Goal: Task Accomplishment & Management: Complete application form

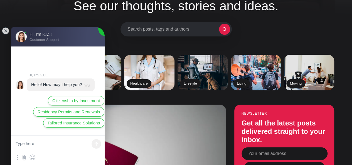
scroll to position [46, 0]
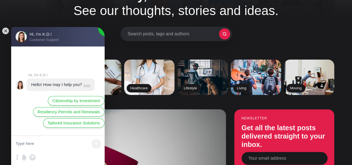
click at [18, 145] on textarea at bounding box center [58, 144] width 94 height 17
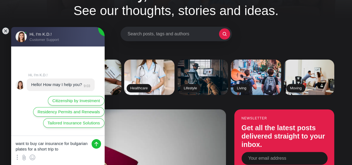
type textarea "want to buy car insurance for bulgarian plates for a short trip to [GEOGRAPHIC_…"
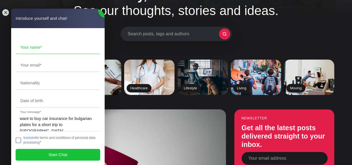
click at [30, 48] on input "text" at bounding box center [58, 47] width 84 height 13
click at [30, 49] on input "text" at bounding box center [58, 47] width 84 height 13
type input "kaveh"
click at [36, 64] on input "email" at bounding box center [58, 65] width 84 height 13
type input "[EMAIL_ADDRESS][DOMAIN_NAME]"
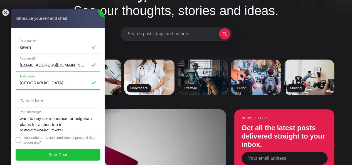
click at [45, 83] on input "[GEOGRAPHIC_DATA]" at bounding box center [58, 83] width 84 height 13
type input "B"
type input "iranian"
click at [30, 106] on input "text" at bounding box center [58, 100] width 84 height 13
click at [20, 141] on jdiv at bounding box center [19, 140] width 6 height 6
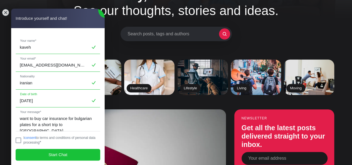
click at [19, 100] on input "[DATE]" at bounding box center [58, 100] width 84 height 13
click at [27, 100] on input "[DATE]" at bounding box center [58, 100] width 84 height 13
click at [24, 100] on input "159.1985" at bounding box center [58, 100] width 84 height 13
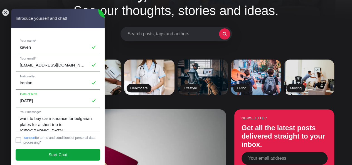
type input "[DATE]"
click at [38, 152] on jdiv "Start Chat" at bounding box center [58, 155] width 85 height 12
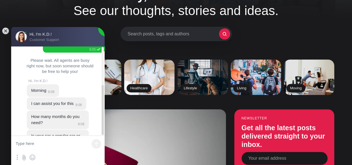
scroll to position [68, 0]
